Goal: Transaction & Acquisition: Purchase product/service

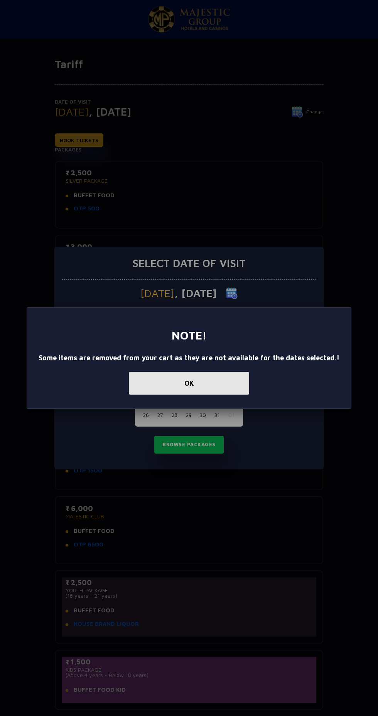
click at [149, 385] on button "OK" at bounding box center [189, 383] width 120 height 23
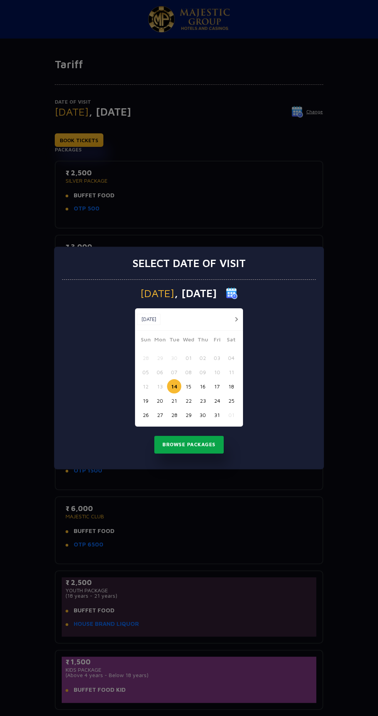
click at [172, 446] on button "Browse Packages" at bounding box center [188, 445] width 69 height 18
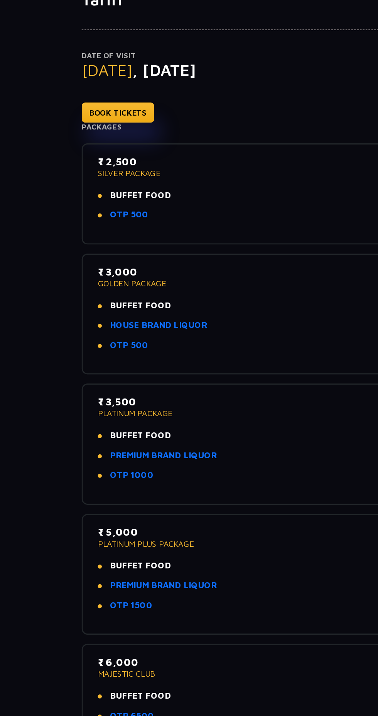
scroll to position [55, 0]
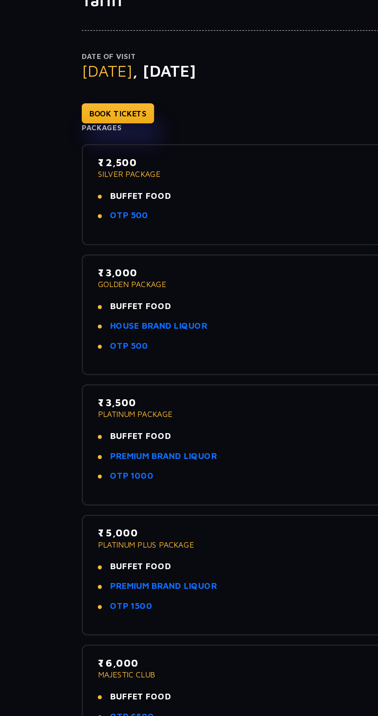
click at [77, 125] on p "SILVER PACKAGE" at bounding box center [189, 125] width 247 height 5
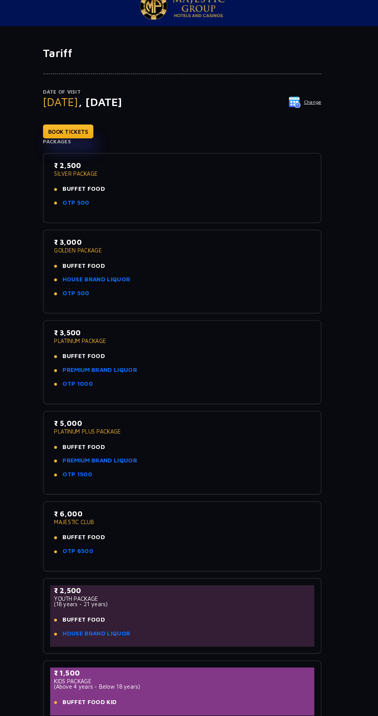
scroll to position [0, 0]
